Goal: Task Accomplishment & Management: Complete application form

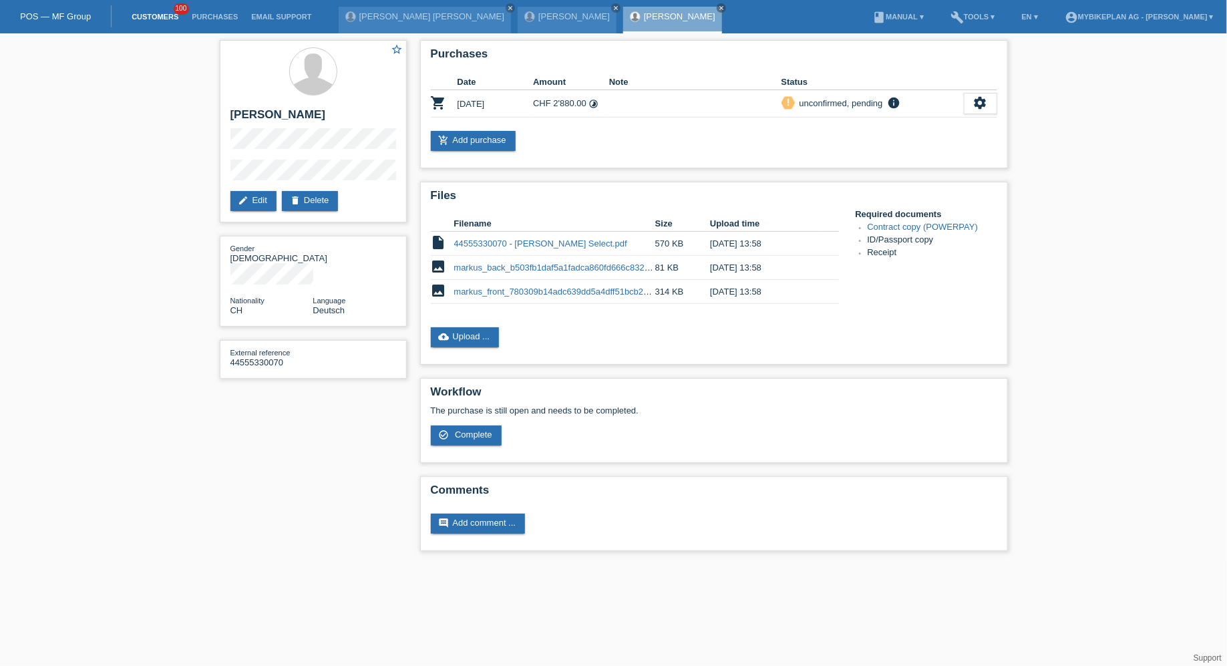
click at [153, 17] on link "Customers" at bounding box center [155, 17] width 60 height 8
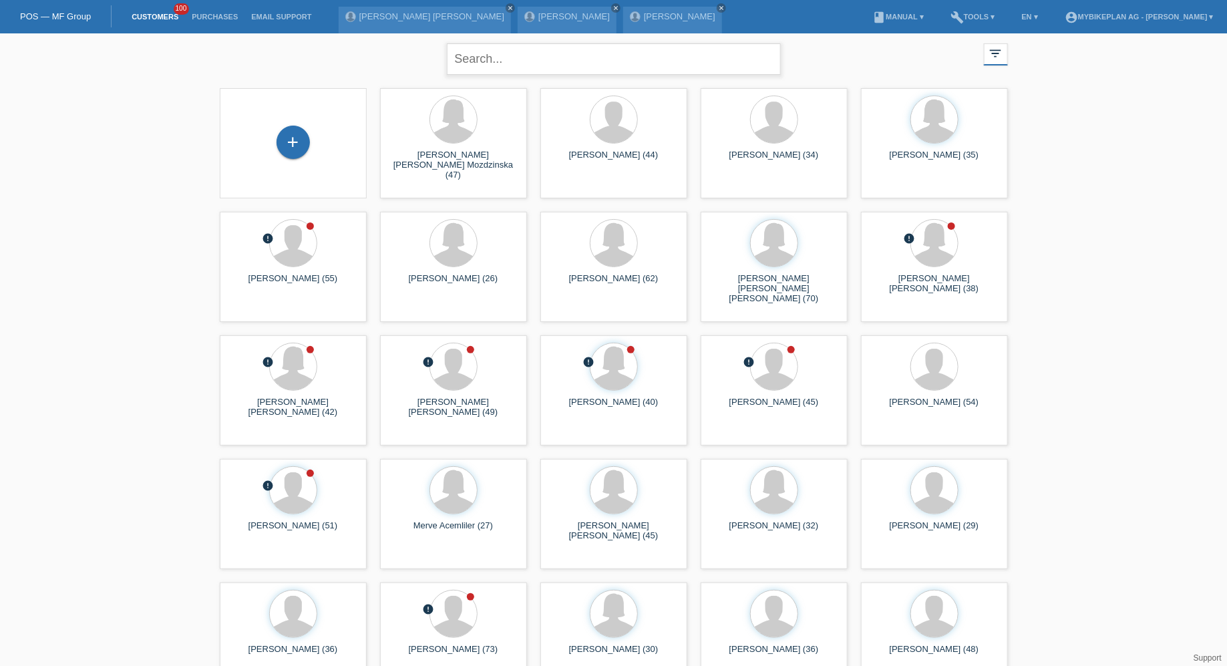
click at [507, 51] on input "text" at bounding box center [614, 58] width 334 height 31
type input "[PERSON_NAME]"
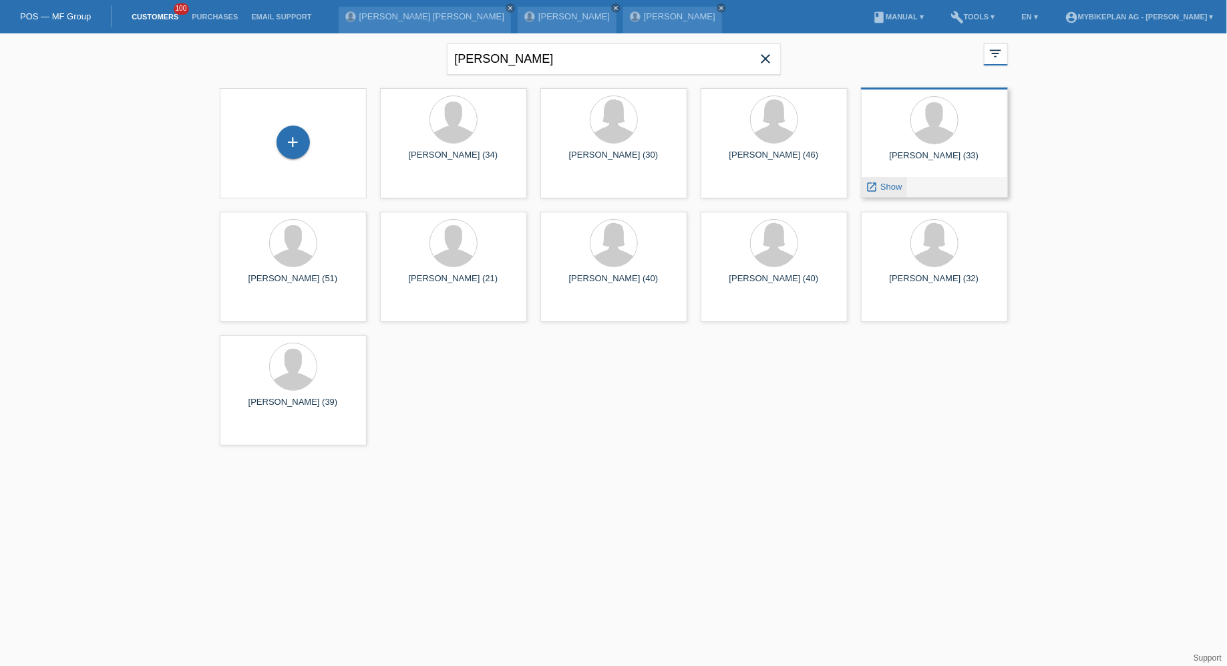
click at [881, 188] on span "Show" at bounding box center [891, 187] width 22 height 10
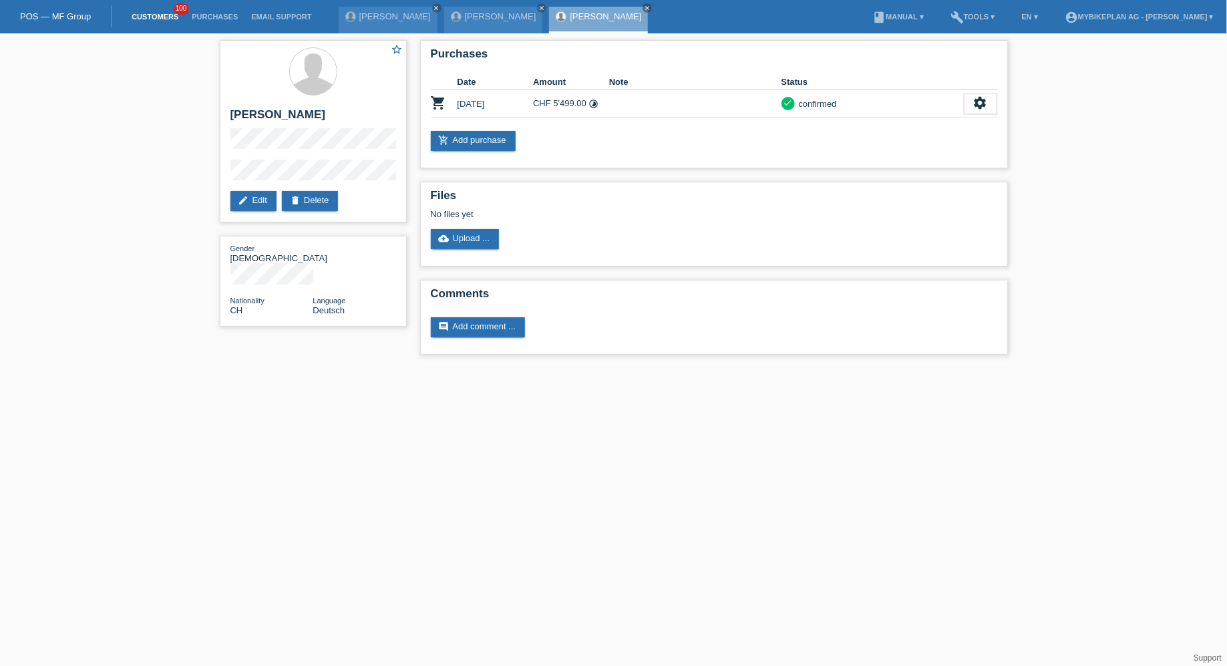
click at [155, 18] on link "Customers" at bounding box center [155, 17] width 60 height 8
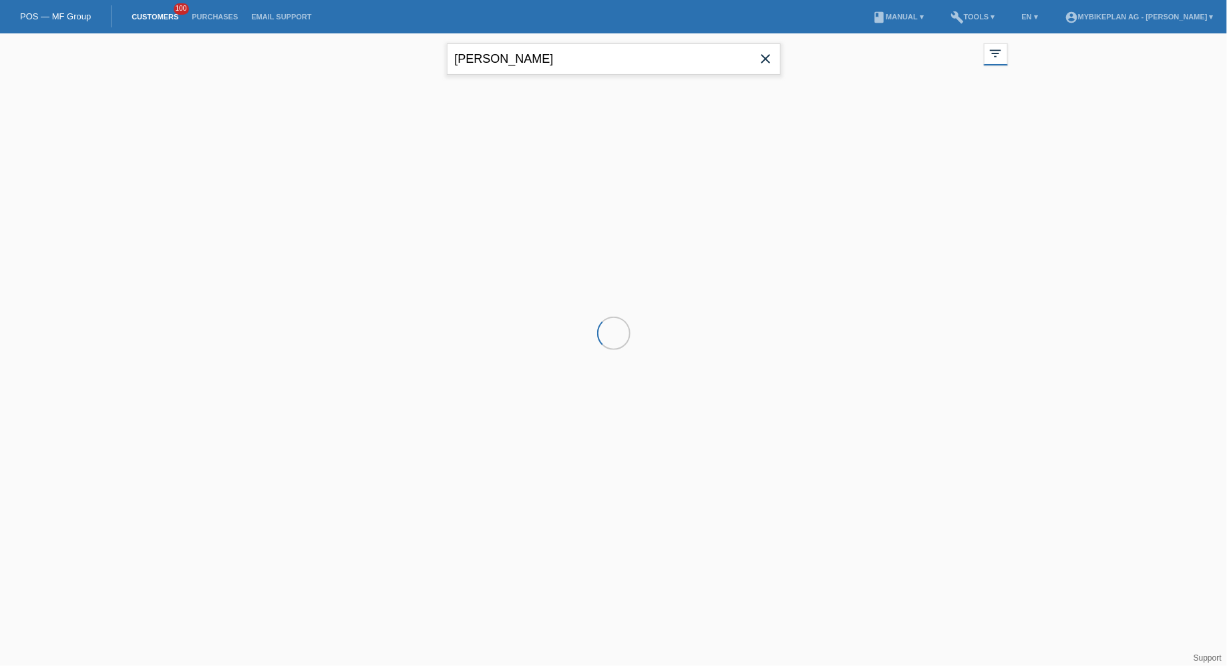
click at [533, 49] on input "[PERSON_NAME]" at bounding box center [614, 58] width 334 height 31
click at [533, 49] on input "zimmermann" at bounding box center [614, 58] width 334 height 31
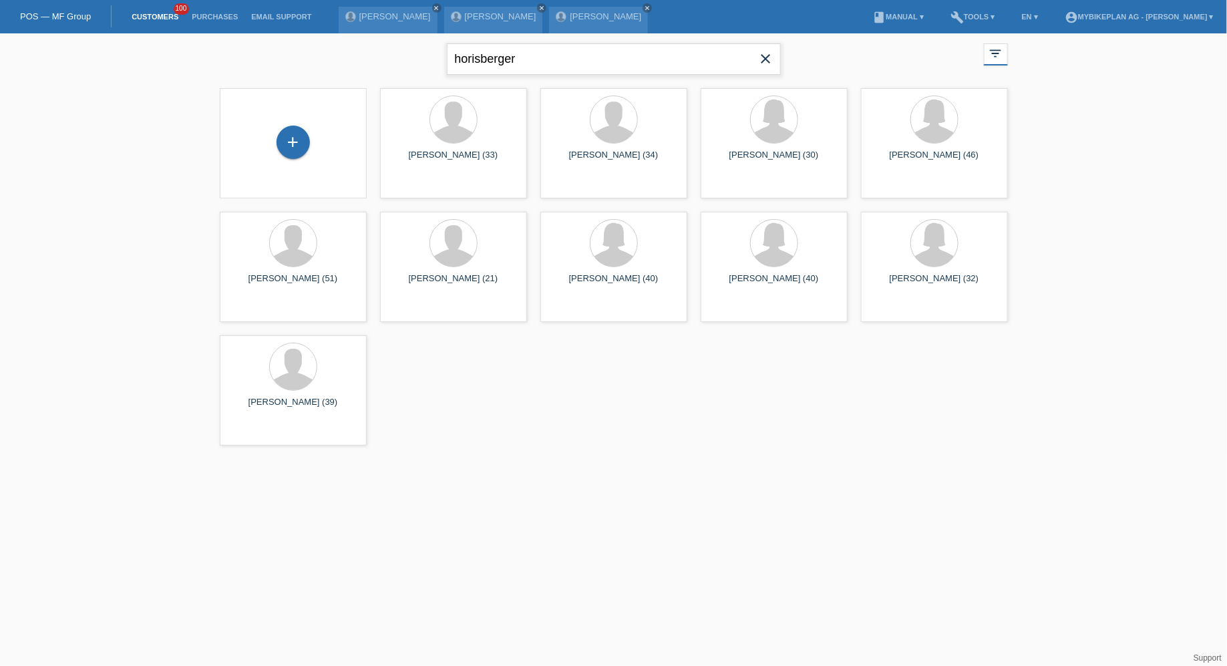
type input "horisberger"
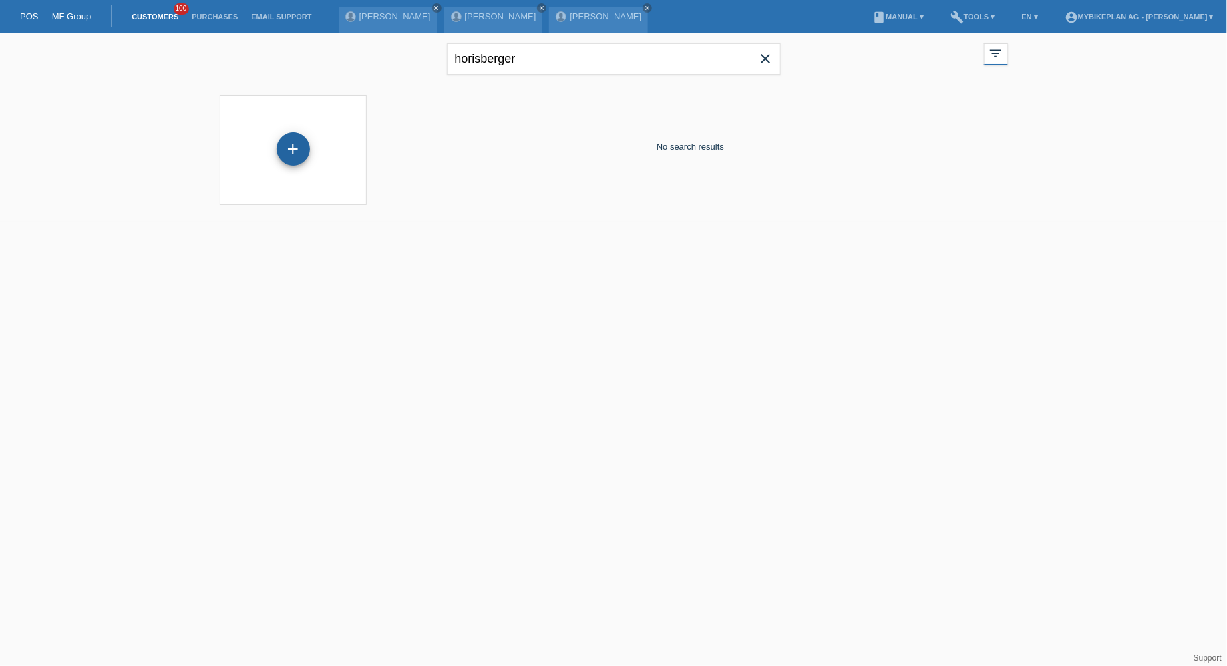
click at [298, 152] on div "+" at bounding box center [292, 148] width 33 height 33
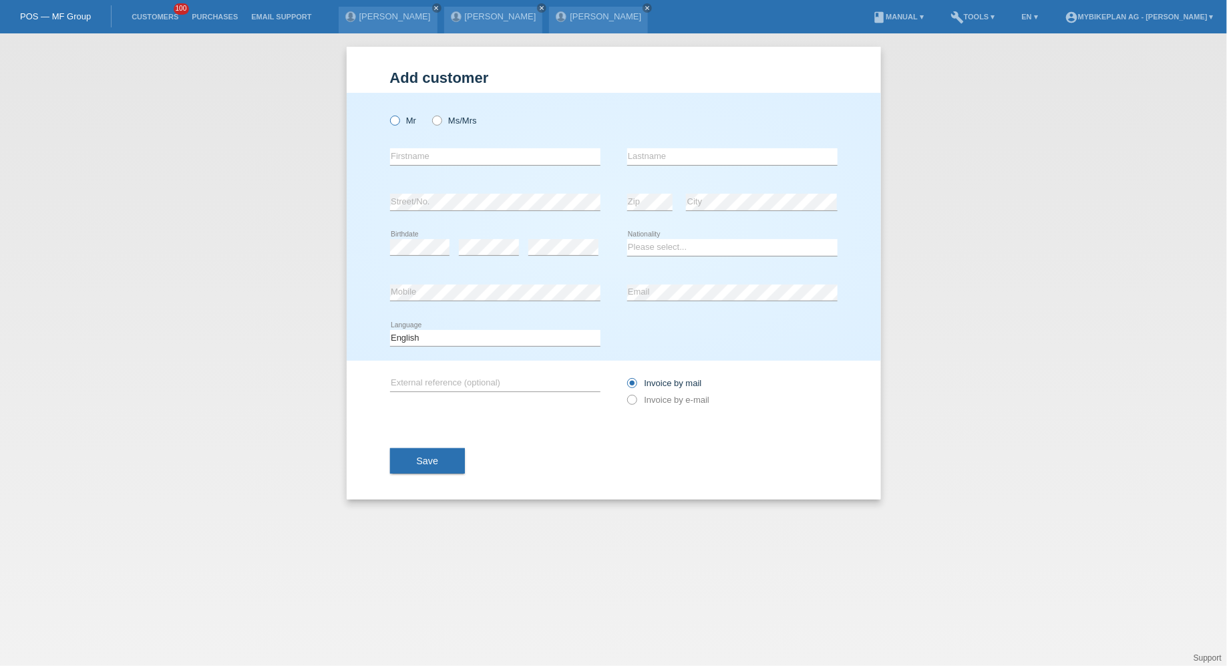
click at [387, 114] on icon at bounding box center [387, 114] width 0 height 0
click at [391, 122] on input "Mr" at bounding box center [394, 120] width 9 height 9
radio input "true"
click at [436, 154] on input "text" at bounding box center [495, 156] width 210 height 17
type input "Beat"
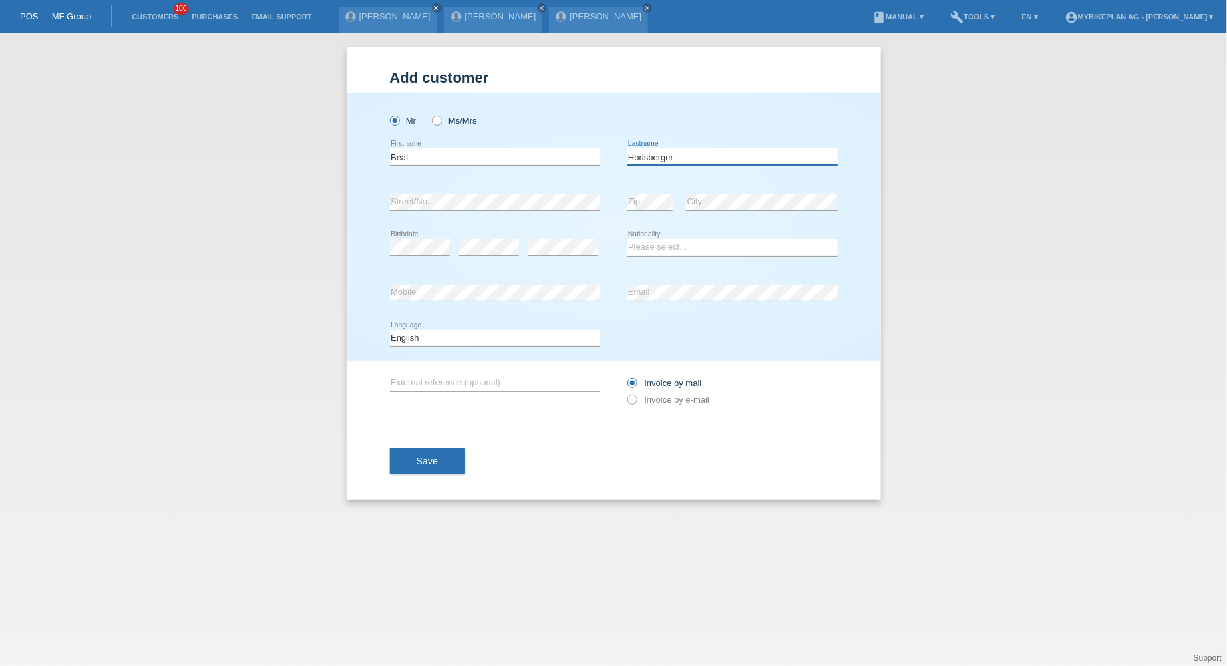
type input "Horisberger"
select select "CH"
click at [497, 343] on select "Deutsch Français Italiano English" at bounding box center [495, 338] width 210 height 16
select select "de"
click at [390, 330] on select "Deutsch Français Italiano English" at bounding box center [495, 338] width 210 height 16
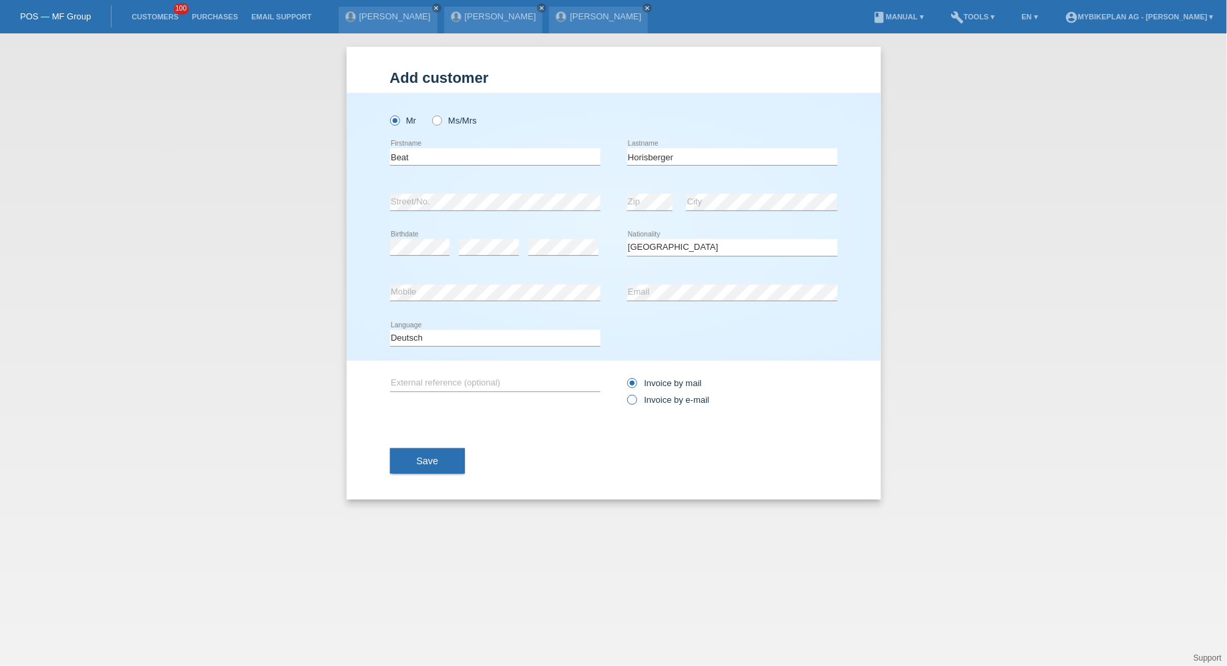
click at [624, 393] on icon at bounding box center [624, 393] width 0 height 0
click at [635, 401] on input "Invoice by e-mail" at bounding box center [631, 403] width 9 height 17
radio input "true"
click at [437, 457] on span "Save" at bounding box center [428, 460] width 22 height 11
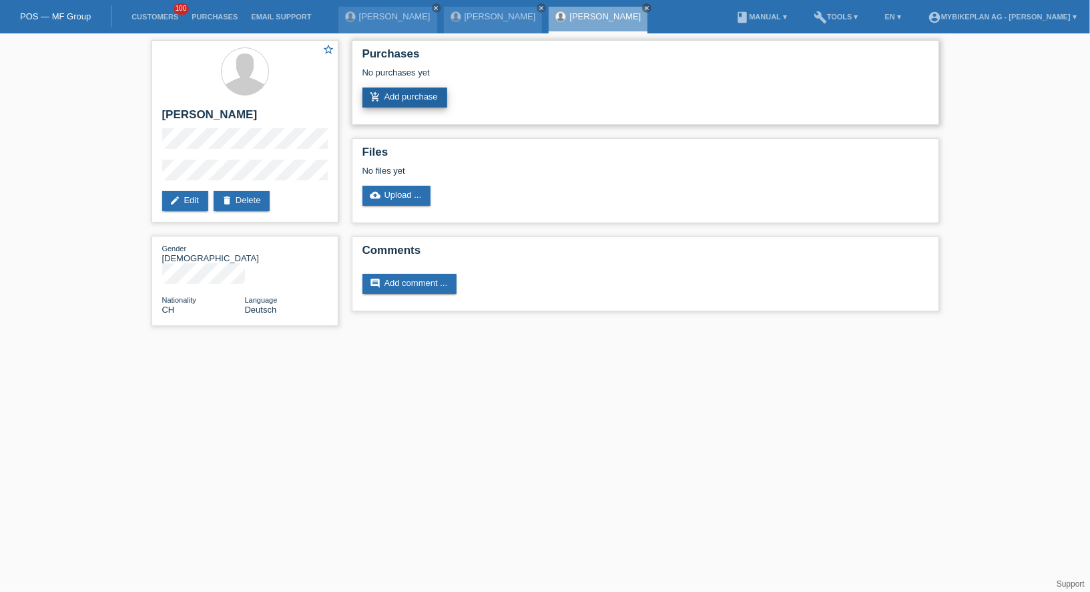
click at [437, 93] on link "add_shopping_cart Add purchase" at bounding box center [405, 97] width 85 height 20
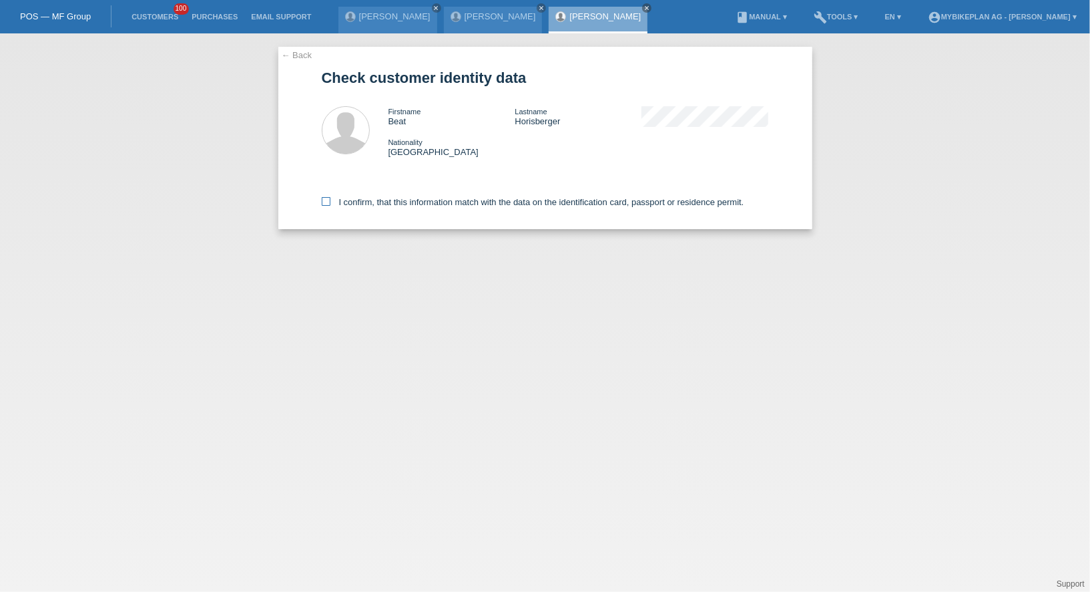
click at [393, 201] on label "I confirm, that this information match with the data on the identification card…" at bounding box center [533, 202] width 423 height 10
click at [331, 201] on input "I confirm, that this information match with the data on the identification card…" at bounding box center [326, 201] width 9 height 9
checkbox input "true"
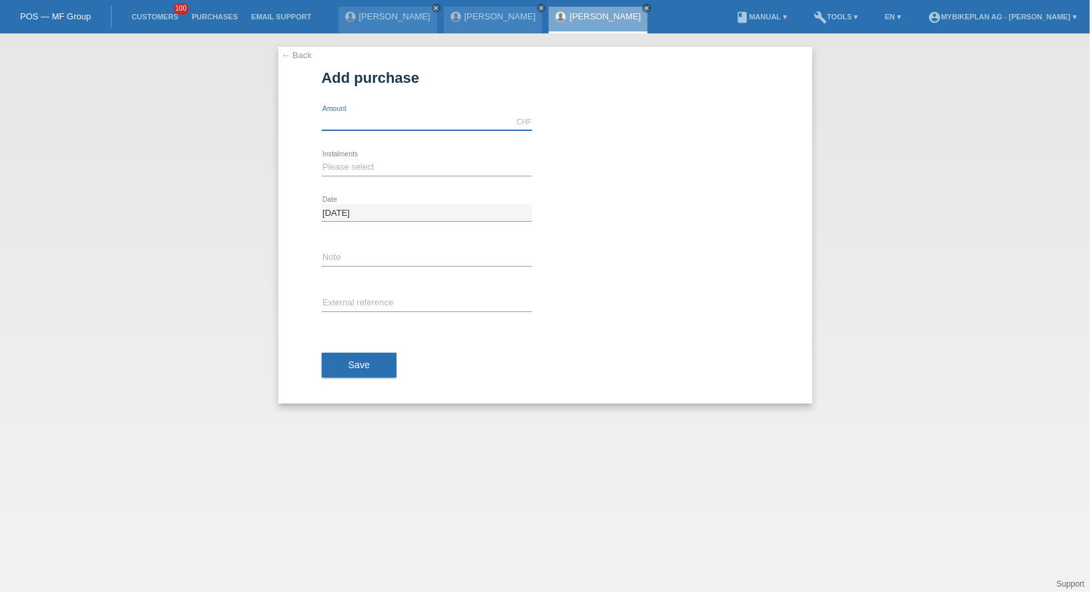
click at [375, 117] on input "text" at bounding box center [427, 122] width 210 height 17
type input "4490.00"
click at [356, 160] on select "Please select 6 instalments 12 instalments 18 instalments 24 instalments 36 ins…" at bounding box center [427, 167] width 210 height 16
select select "487"
click at [322, 159] on select "Please select 6 instalments 12 instalments 18 instalments 24 instalments 36 ins…" at bounding box center [427, 167] width 210 height 16
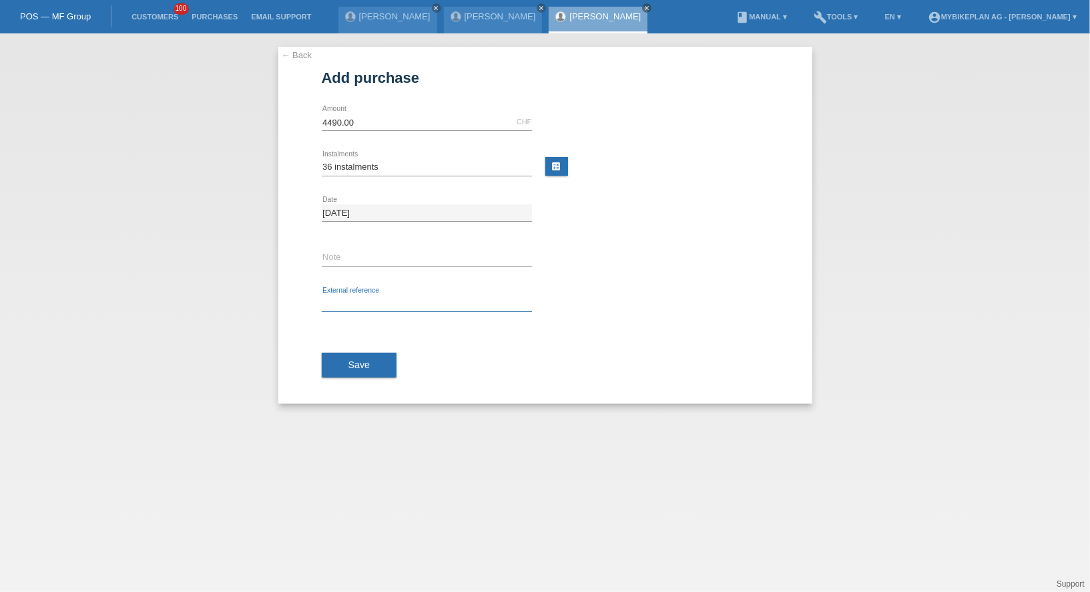
click at [347, 308] on input "text" at bounding box center [427, 303] width 210 height 17
paste input "44831885123"
type input "44831885123"
click at [351, 361] on span "Save" at bounding box center [360, 364] width 22 height 11
